Goal: Navigation & Orientation: Find specific page/section

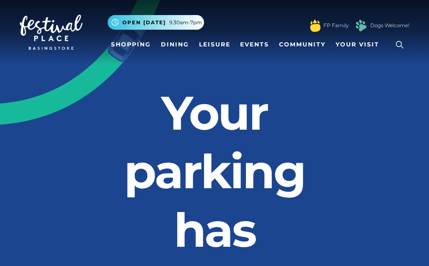
click at [136, 40] on link "Shopping" at bounding box center [131, 44] width 46 height 15
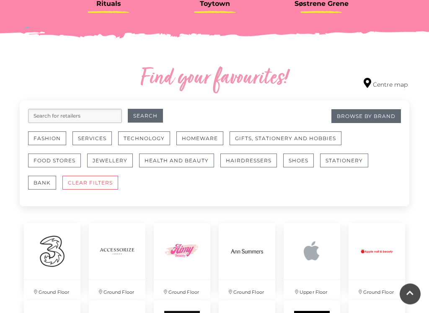
scroll to position [428, 0]
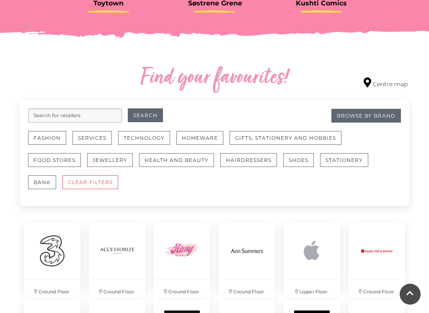
click at [48, 139] on button "Fashion" at bounding box center [47, 138] width 38 height 14
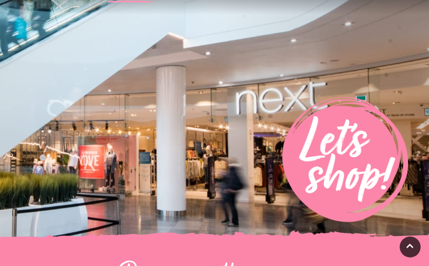
scroll to position [0, 0]
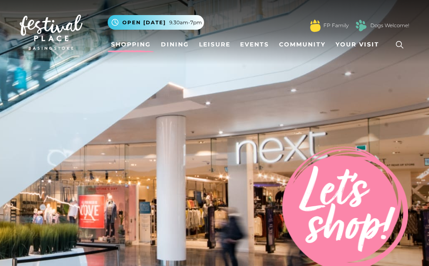
click at [180, 44] on link "Dining" at bounding box center [174, 44] width 35 height 15
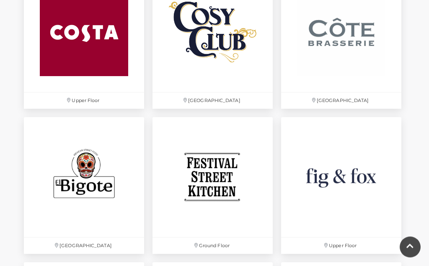
scroll to position [1159, 0]
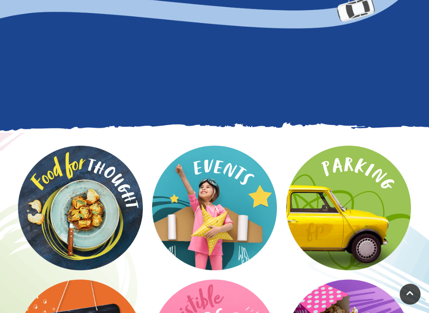
scroll to position [1221, 0]
